Goal: Communication & Community: Answer question/provide support

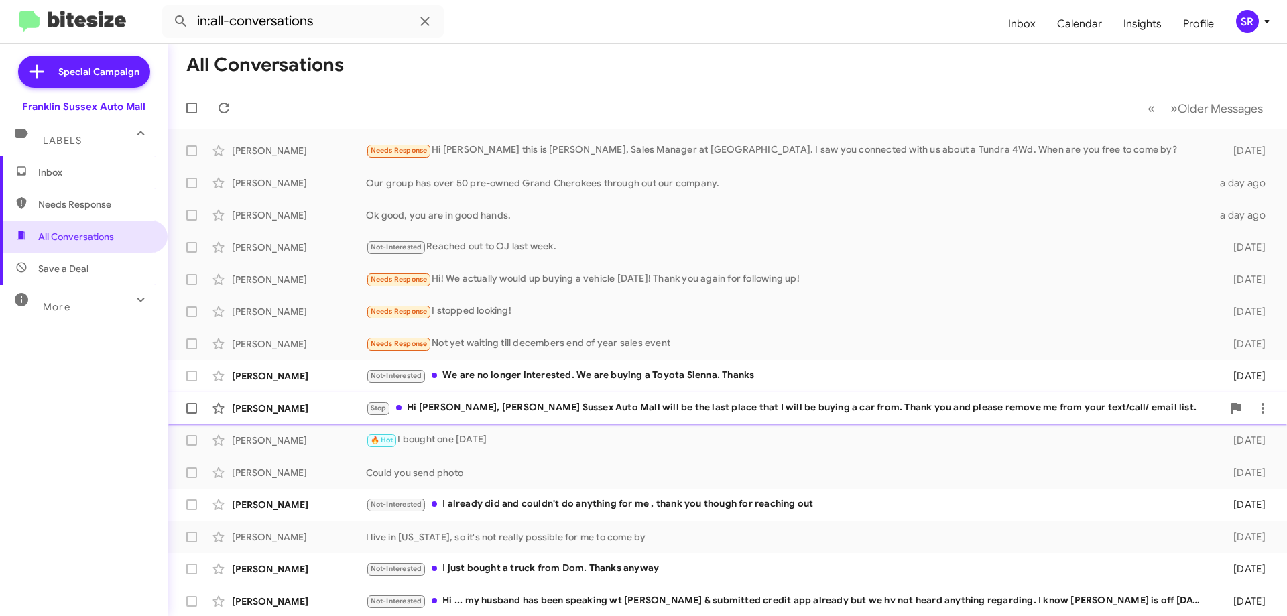
click at [473, 405] on div "Stop Hi [PERSON_NAME], [PERSON_NAME] Sussex Auto Mall will be the last place th…" at bounding box center [794, 407] width 857 height 15
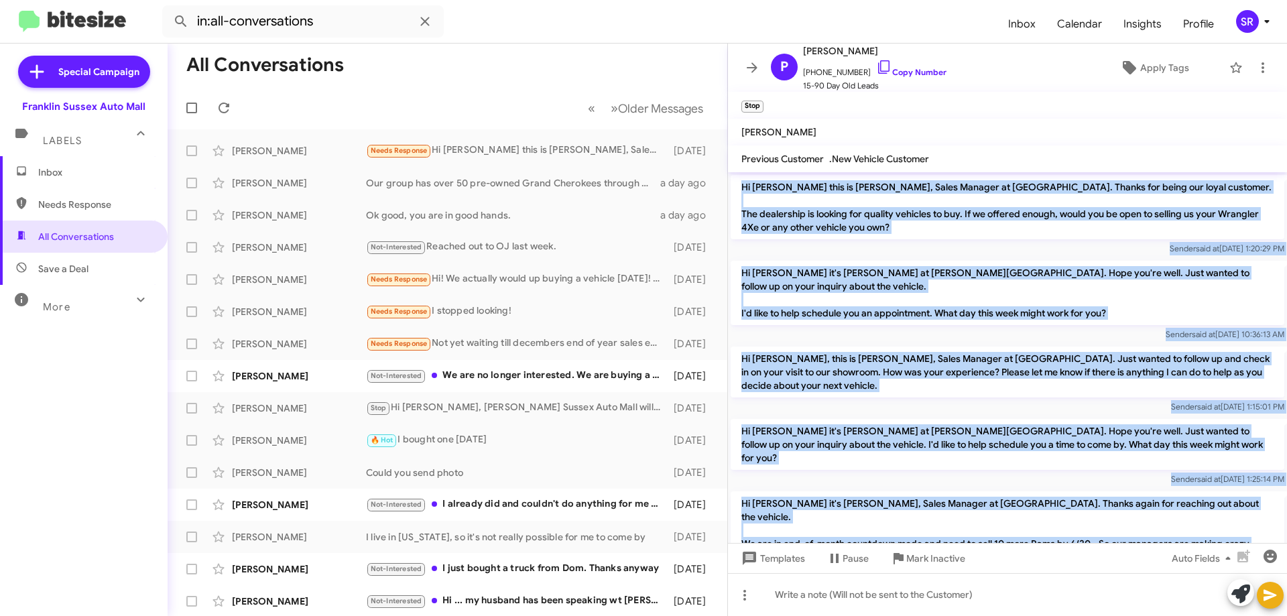
drag, startPoint x: 885, startPoint y: 469, endPoint x: 740, endPoint y: 180, distance: 323.7
copy div "Hi [PERSON_NAME] this is [PERSON_NAME], Sales Manager at [GEOGRAPHIC_DATA]. Tha…"
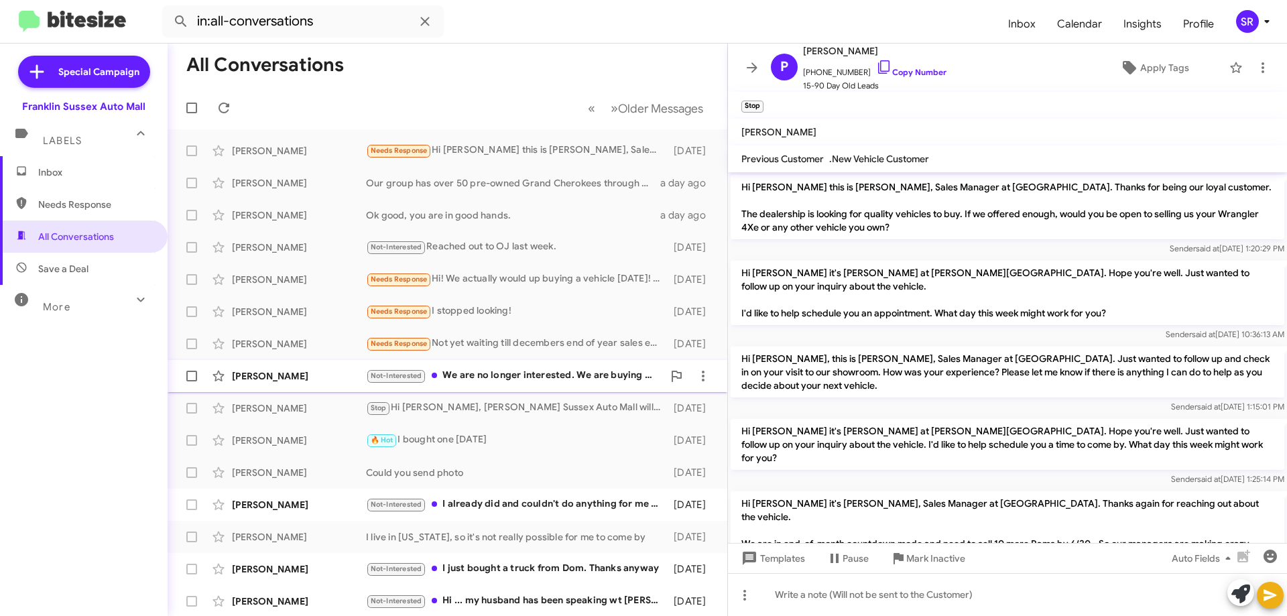
click at [557, 377] on div "Not-Interested We are no longer interested. We are buying a Toyota Sienna. Than…" at bounding box center [514, 375] width 297 height 15
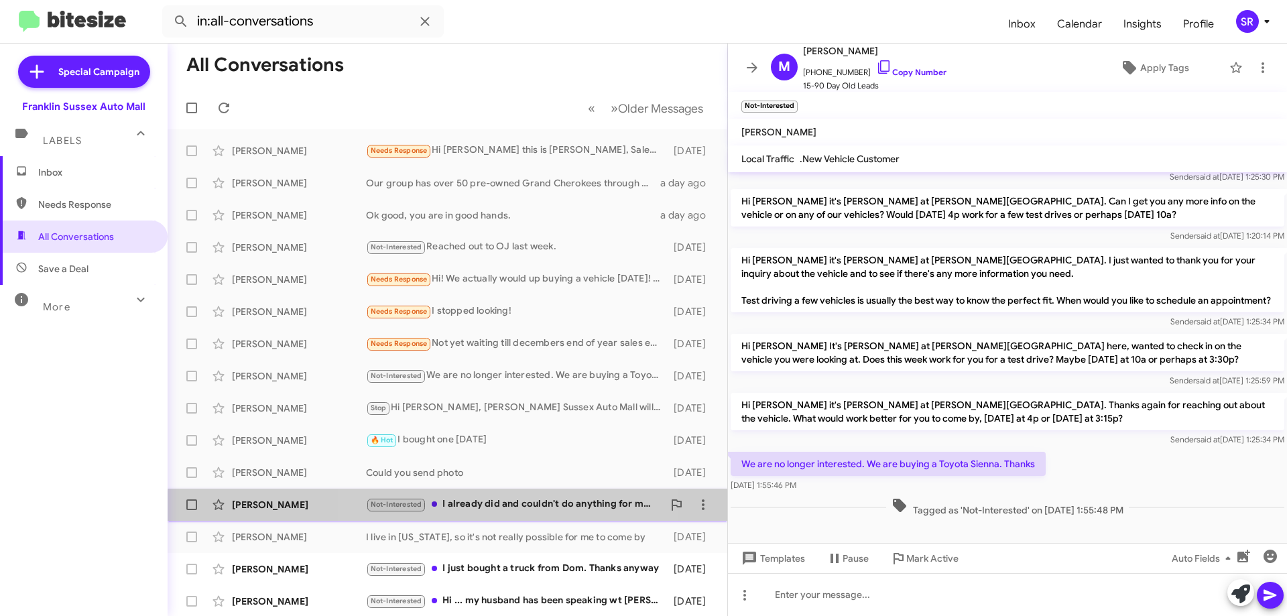
click at [493, 511] on div "Not-Interested I already did and couldn't do anything for me , thank you though…" at bounding box center [514, 504] width 297 height 15
